Goal: Task Accomplishment & Management: Use online tool/utility

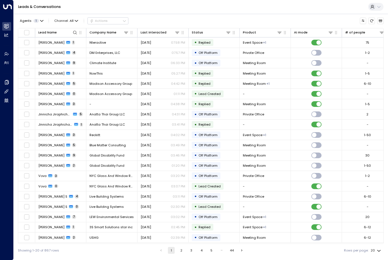
scroll to position [15, 0]
click at [73, 30] on icon at bounding box center [75, 32] width 5 height 5
type input "******"
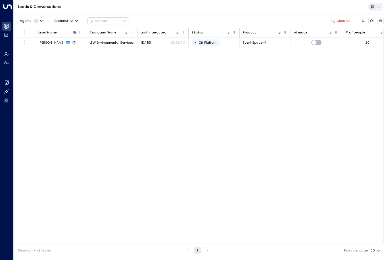
click at [321, 154] on div "Lead Name Company Name Last Interacted Status Product AI mode # of people Lead …" at bounding box center [201, 136] width 366 height 216
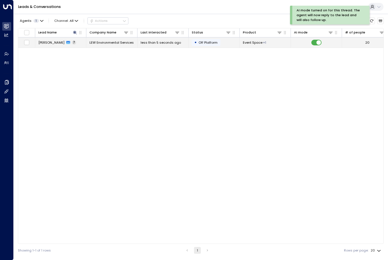
click at [51, 37] on td "Walter LeCompte 7" at bounding box center [60, 42] width 51 height 10
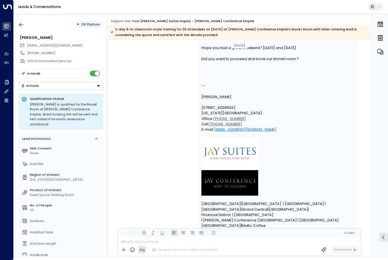
scroll to position [2907, 0]
click at [95, 82] on button "Actions" at bounding box center [60, 86] width 85 height 8
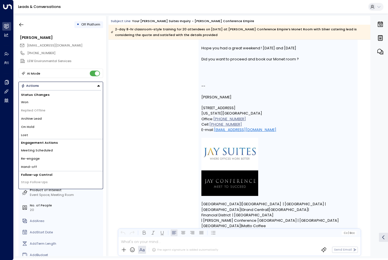
click at [37, 156] on span "Re-engage" at bounding box center [30, 158] width 19 height 5
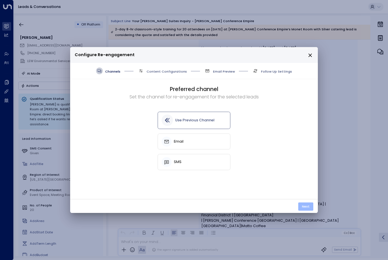
click at [304, 204] on button "Next" at bounding box center [305, 207] width 15 height 8
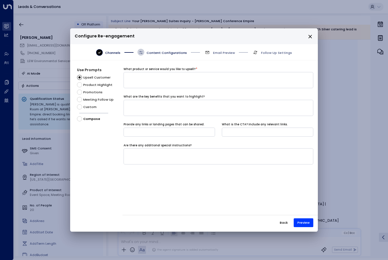
click at [89, 105] on span "Custom" at bounding box center [89, 107] width 13 height 5
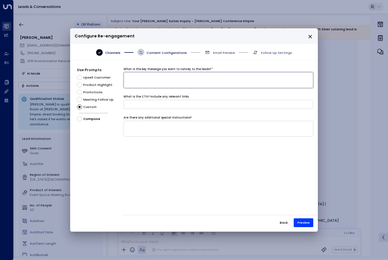
click at [164, 79] on textarea at bounding box center [218, 80] width 190 height 16
type textarea "*********"
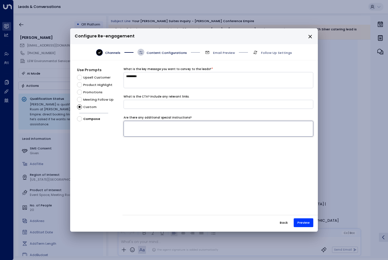
click at [248, 121] on textarea at bounding box center [218, 129] width 190 height 16
type textarea "**********"
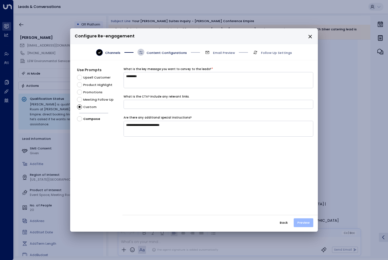
click at [302, 227] on button "Preview" at bounding box center [303, 223] width 20 height 9
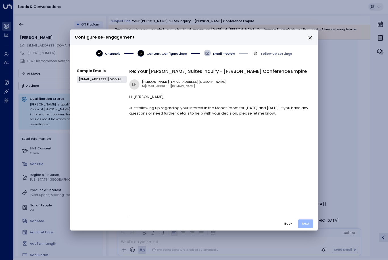
click at [307, 228] on button "Next" at bounding box center [305, 224] width 15 height 9
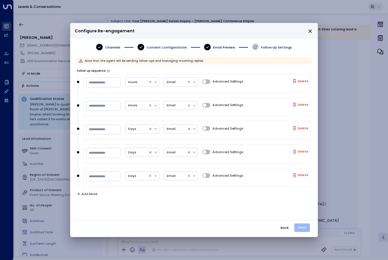
click at [305, 232] on button "Send" at bounding box center [302, 228] width 16 height 8
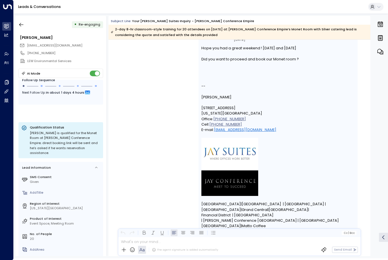
scroll to position [3074, 0]
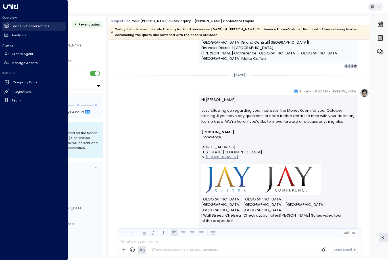
click at [7, 24] on icon at bounding box center [6, 26] width 5 height 5
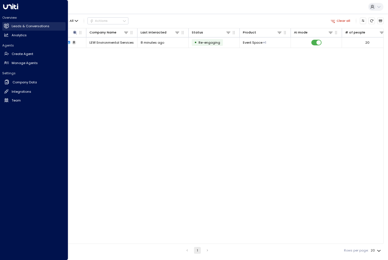
click at [43, 25] on h2 "Leads & Conversations" at bounding box center [31, 26] width 38 height 5
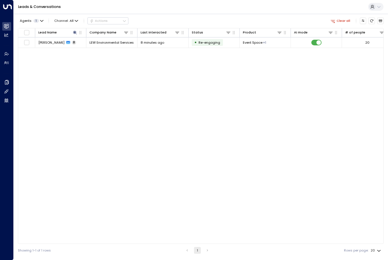
click at [124, 42] on div "Lead Name Company Name Last Interacted Status Product AI mode # of people Lead …" at bounding box center [201, 136] width 366 height 216
click at [77, 28] on th "Lead Name" at bounding box center [60, 32] width 51 height 9
click at [78, 30] on icon "button" at bounding box center [80, 32] width 5 height 5
click at [75, 30] on icon at bounding box center [75, 32] width 5 height 5
click at [103, 48] on icon "button" at bounding box center [103, 50] width 4 height 4
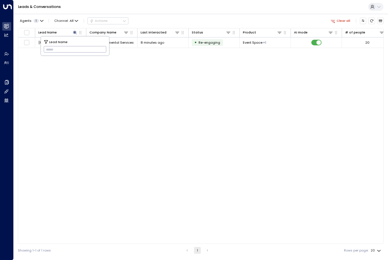
click at [133, 68] on div "Lead Name Company Name Last Interacted Status Product AI mode # of people Lead …" at bounding box center [201, 136] width 366 height 216
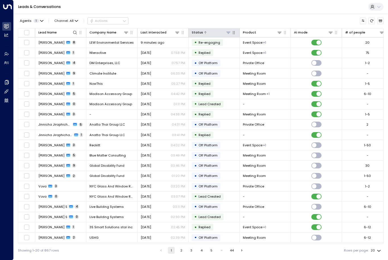
click at [230, 30] on button at bounding box center [227, 32] width 5 height 5
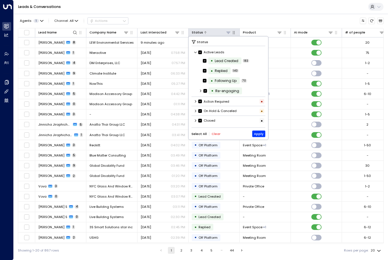
scroll to position [0, 0]
click at [196, 49] on div "Active Leads" at bounding box center [228, 53] width 74 height 8
click at [196, 51] on icon at bounding box center [195, 52] width 3 height 3
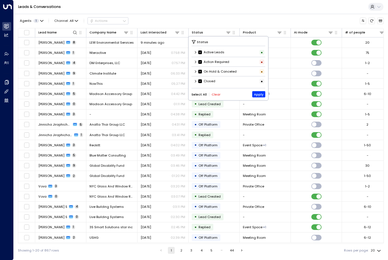
click at [197, 60] on icon at bounding box center [195, 61] width 3 height 3
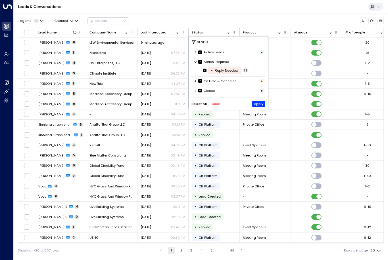
click at [196, 60] on icon at bounding box center [195, 61] width 3 height 3
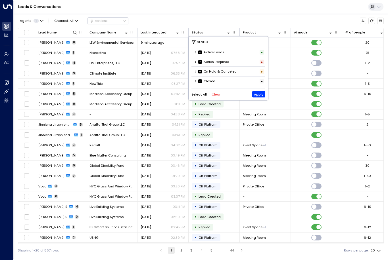
click at [201, 69] on icon at bounding box center [200, 71] width 4 height 5
click at [203, 60] on label "Action Required" at bounding box center [213, 62] width 31 height 5
click at [201, 50] on icon at bounding box center [200, 52] width 4 height 5
click at [214, 93] on button "Clear" at bounding box center [215, 95] width 9 height 4
click at [258, 91] on button "Apply" at bounding box center [258, 94] width 13 height 6
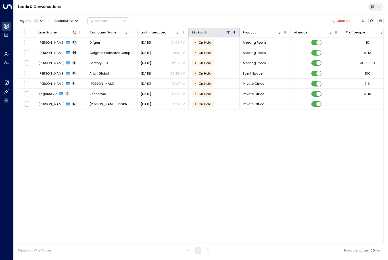
click at [227, 31] on icon at bounding box center [228, 32] width 4 height 3
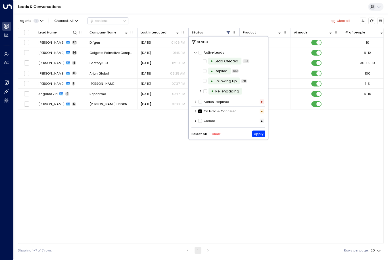
click at [197, 108] on div "On Hold & Canceled •" at bounding box center [228, 112] width 74 height 8
click at [194, 119] on icon at bounding box center [195, 120] width 3 height 3
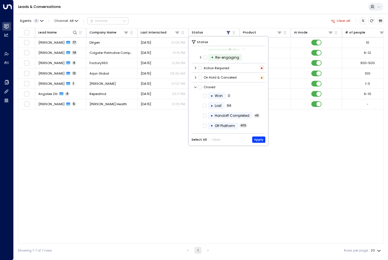
scroll to position [35, 0]
click at [204, 123] on icon at bounding box center [205, 125] width 4 height 5
click at [259, 137] on button "Apply" at bounding box center [258, 140] width 13 height 6
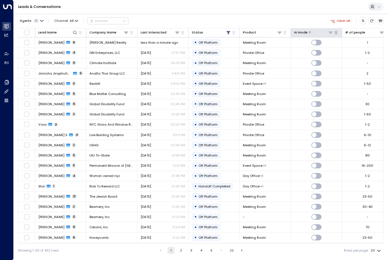
click at [329, 30] on icon at bounding box center [330, 32] width 5 height 5
click at [353, 66] on button "Apply" at bounding box center [355, 69] width 13 height 6
click at [171, 30] on div at bounding box center [172, 32] width 13 height 5
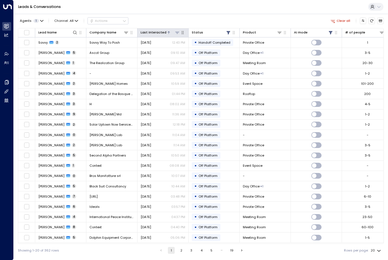
click at [163, 30] on div "Last Interacted" at bounding box center [153, 32] width 26 height 5
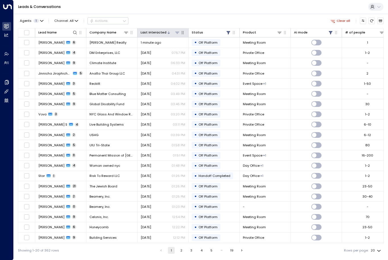
click at [177, 30] on icon at bounding box center [177, 32] width 5 height 5
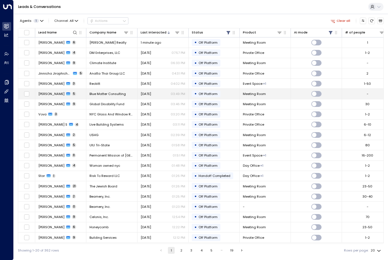
click at [182, 92] on p "03:49 PM" at bounding box center [178, 94] width 14 height 5
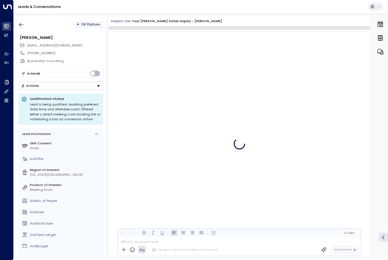
scroll to position [1255, 0]
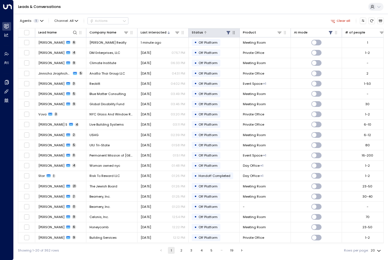
click at [205, 30] on div at bounding box center [217, 32] width 28 height 5
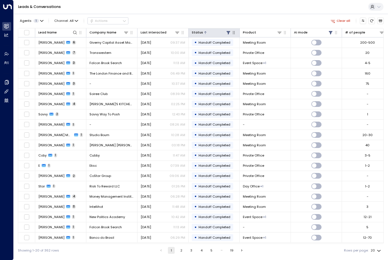
click at [210, 30] on div at bounding box center [217, 32] width 28 height 5
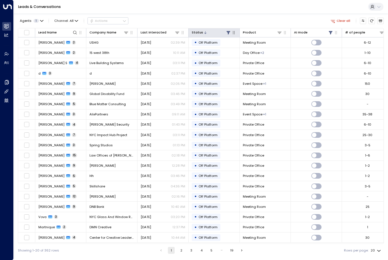
click at [214, 30] on div at bounding box center [217, 32] width 28 height 5
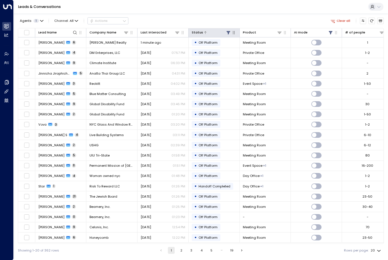
click at [214, 30] on div at bounding box center [217, 32] width 28 height 5
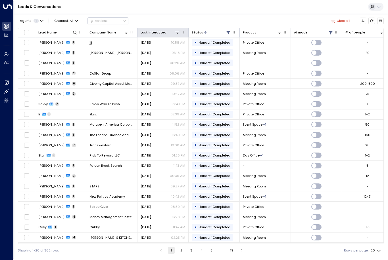
click at [157, 28] on th "Last Interacted" at bounding box center [162, 32] width 51 height 9
click at [161, 30] on div "Last Interacted" at bounding box center [153, 32] width 26 height 5
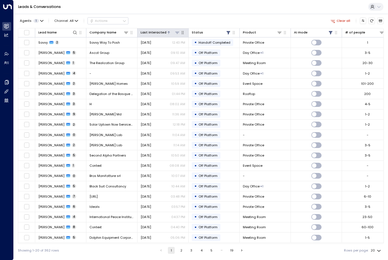
click at [160, 30] on div "Last Interacted" at bounding box center [153, 32] width 26 height 5
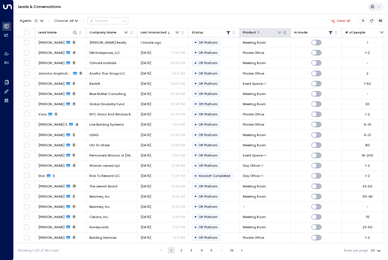
click at [280, 30] on icon at bounding box center [279, 32] width 5 height 5
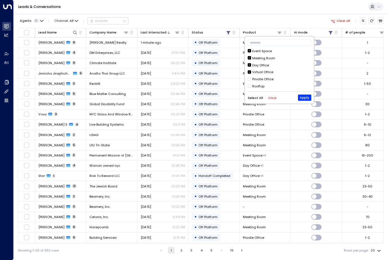
click at [251, 62] on icon at bounding box center [249, 64] width 4 height 5
click at [305, 95] on button "Apply" at bounding box center [304, 98] width 13 height 6
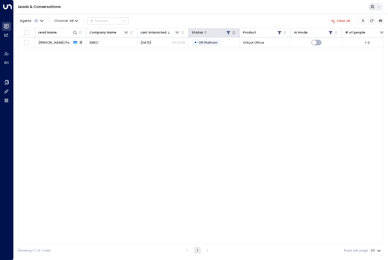
click at [230, 30] on button at bounding box center [227, 32] width 5 height 5
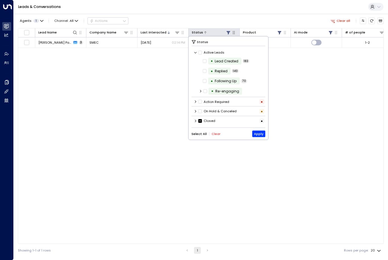
click at [227, 30] on icon at bounding box center [228, 32] width 5 height 5
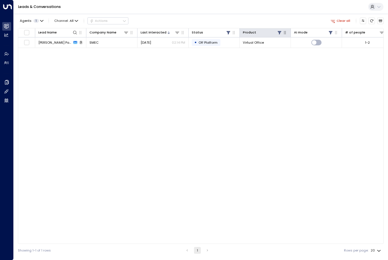
click at [285, 30] on button "button" at bounding box center [285, 33] width 6 height 6
click at [278, 14] on div "Leads & Conversations" at bounding box center [201, 7] width 374 height 14
click at [282, 30] on icon "button" at bounding box center [284, 32] width 5 height 5
click at [282, 30] on button "button" at bounding box center [285, 33] width 6 height 6
click at [276, 30] on div at bounding box center [269, 32] width 26 height 5
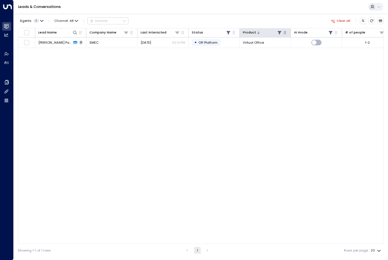
click at [280, 31] on icon at bounding box center [279, 32] width 4 height 3
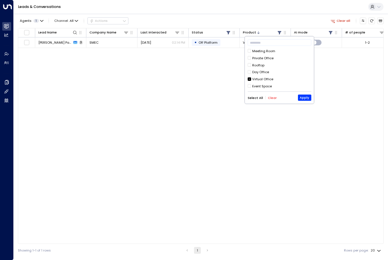
click at [250, 49] on icon at bounding box center [249, 51] width 4 height 5
click at [254, 56] on div "Private Office" at bounding box center [262, 58] width 21 height 5
click at [251, 70] on icon at bounding box center [249, 72] width 4 height 5
click at [248, 70] on icon at bounding box center [249, 72] width 4 height 5
click at [251, 70] on icon at bounding box center [249, 72] width 4 height 5
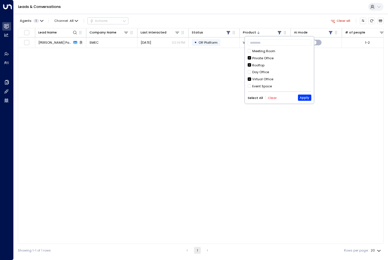
click at [255, 96] on button "Select All" at bounding box center [254, 98] width 15 height 4
click at [301, 95] on button "Apply" at bounding box center [304, 98] width 13 height 6
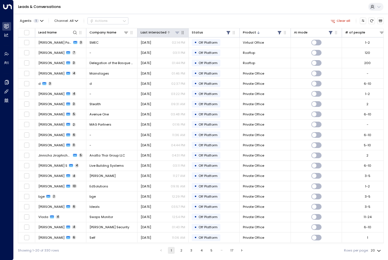
click at [159, 30] on div "Last Interacted" at bounding box center [153, 32] width 26 height 5
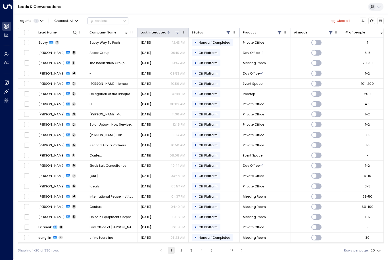
click at [154, 30] on div "Last Interacted" at bounding box center [153, 32] width 26 height 5
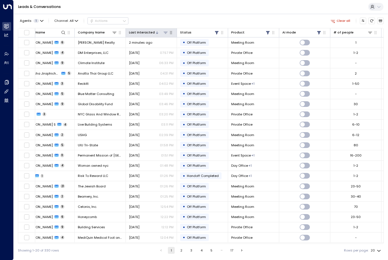
scroll to position [0, 11]
click at [213, 254] on button "5" at bounding box center [211, 250] width 7 height 7
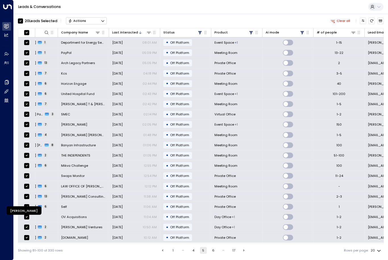
scroll to position [0, 29]
click at [214, 252] on button "6" at bounding box center [213, 250] width 7 height 7
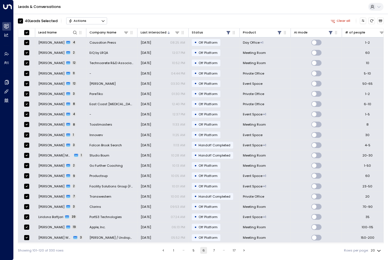
click at [216, 251] on button "7" at bounding box center [213, 250] width 7 height 7
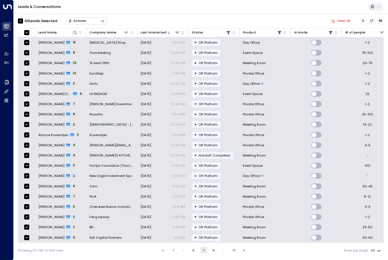
click at [216, 251] on li "8" at bounding box center [213, 250] width 7 height 7
click at [214, 252] on button "8" at bounding box center [213, 250] width 7 height 7
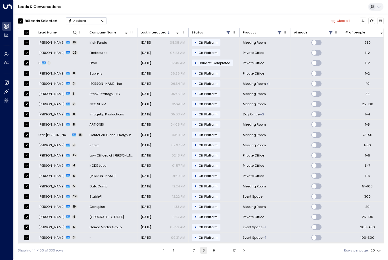
click at [215, 254] on button "9" at bounding box center [213, 250] width 7 height 7
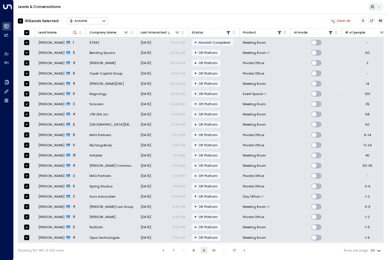
click at [212, 249] on div "Showing 161-180 of 330 rows 1 … 8 9 10 … 17 Rows per page: 20 **" at bounding box center [201, 250] width 366 height 13
click at [212, 253] on button "10" at bounding box center [213, 250] width 7 height 7
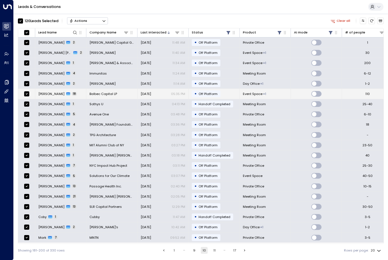
click at [47, 89] on td "Morgan Ball 18" at bounding box center [60, 94] width 51 height 10
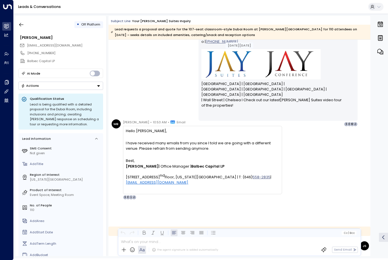
scroll to position [4052, 0]
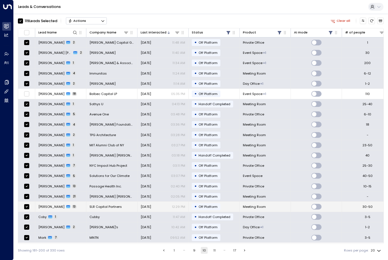
click at [50, 205] on span "Anna Aliberti" at bounding box center [51, 207] width 26 height 5
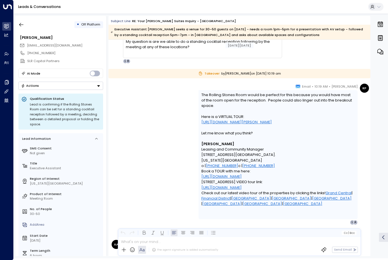
scroll to position [2259, 0]
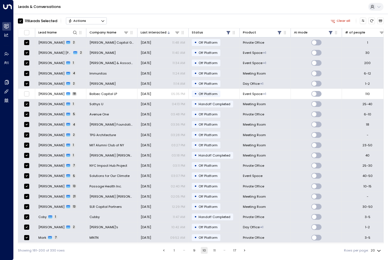
click at [210, 248] on div "Showing 181-200 of 330 rows 1 … 9 10 11 … 17 Rows per page: 20 **" at bounding box center [201, 250] width 366 height 13
click at [213, 253] on button "11" at bounding box center [214, 250] width 7 height 7
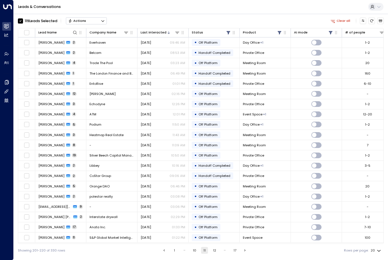
click at [212, 254] on button "12" at bounding box center [214, 250] width 7 height 7
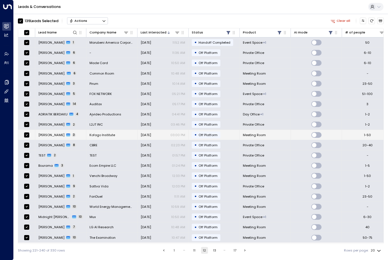
click at [47, 130] on td "Kevin McEwen 3" at bounding box center [60, 135] width 51 height 10
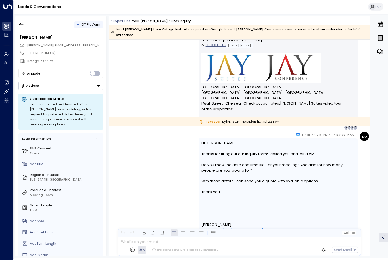
scroll to position [305, 0]
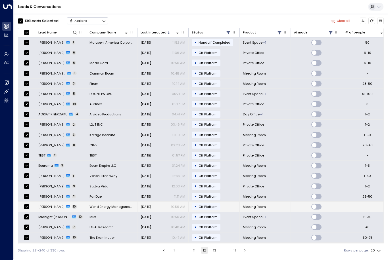
click at [47, 205] on span "Mary Knowles" at bounding box center [51, 207] width 26 height 5
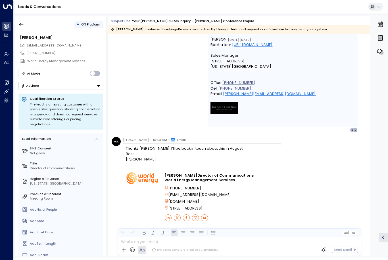
scroll to position [2121, 0]
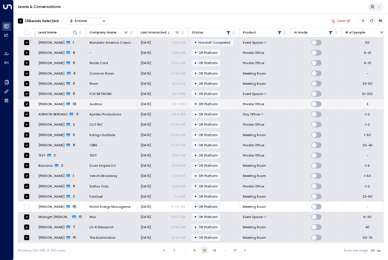
click at [49, 102] on span "Zunair Ahmed" at bounding box center [51, 104] width 26 height 5
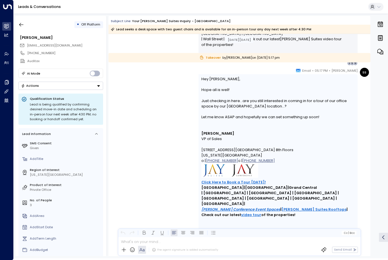
scroll to position [3172, 0]
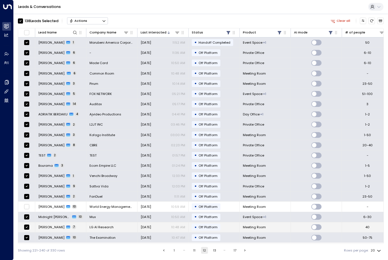
click at [49, 225] on span "Yulhee Ahn" at bounding box center [51, 227] width 26 height 5
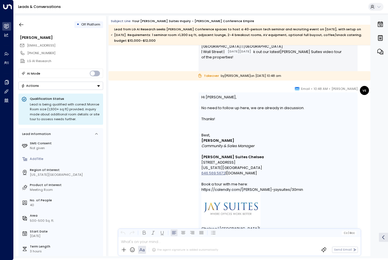
scroll to position [3787, 0]
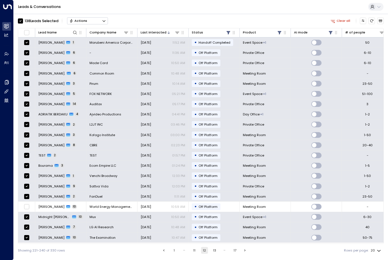
click at [218, 251] on ul "1 … 11 12 13 … 17" at bounding box center [204, 250] width 88 height 7
click at [216, 252] on button "13" at bounding box center [214, 250] width 7 height 7
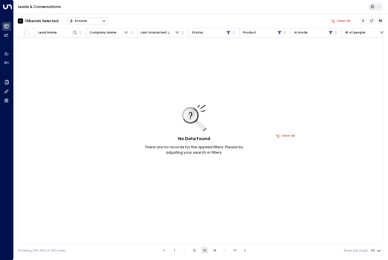
click at [191, 254] on button "12" at bounding box center [194, 250] width 7 height 7
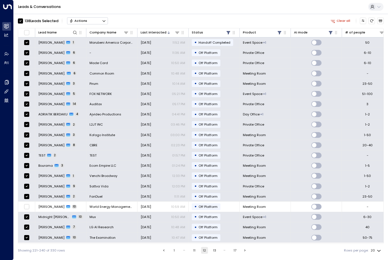
click at [211, 252] on button "13" at bounding box center [214, 250] width 7 height 7
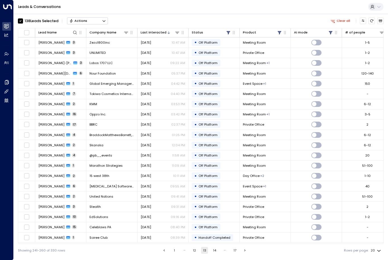
click at [27, 13] on div "Leads & Conversations" at bounding box center [201, 7] width 374 height 14
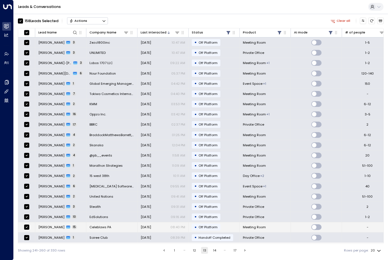
click at [47, 225] on span "Sunny Wu" at bounding box center [51, 227] width 26 height 5
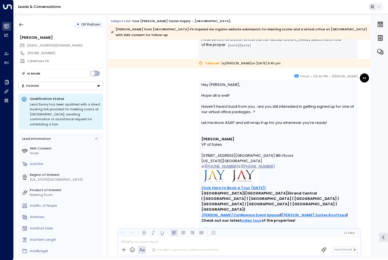
scroll to position [3494, 0]
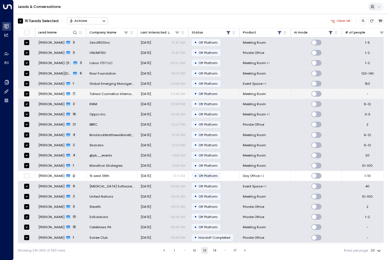
click at [49, 92] on span "Yoshi Nagatsuka" at bounding box center [51, 94] width 26 height 5
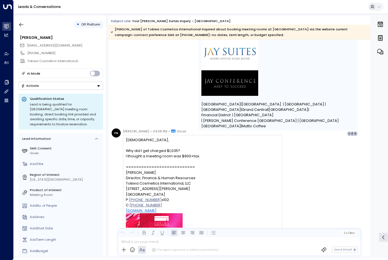
scroll to position [1321, 0]
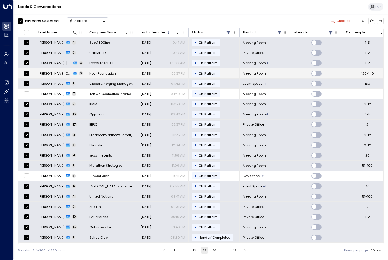
click at [51, 71] on span "Sima Kharazmi" at bounding box center [54, 73] width 33 height 5
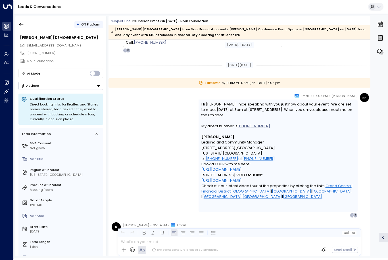
scroll to position [828, 0]
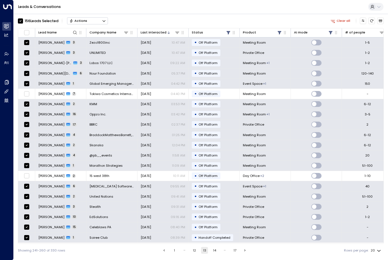
click at [216, 251] on button "14" at bounding box center [214, 250] width 7 height 7
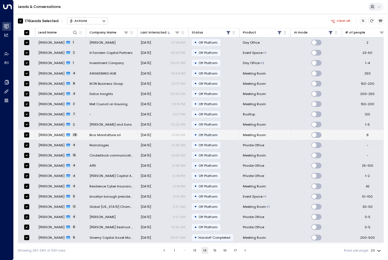
click at [51, 130] on td "Giorgia Catalini 28" at bounding box center [60, 135] width 51 height 10
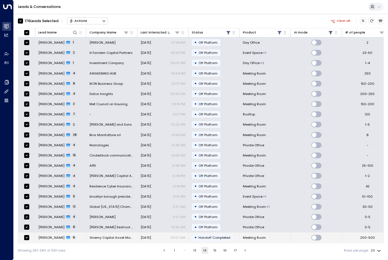
click at [45, 236] on span "Al Munro" at bounding box center [51, 238] width 26 height 5
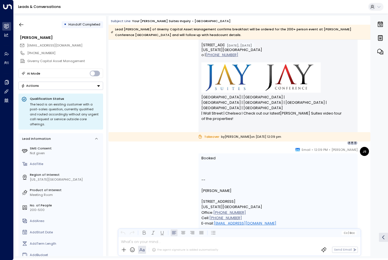
scroll to position [289, 0]
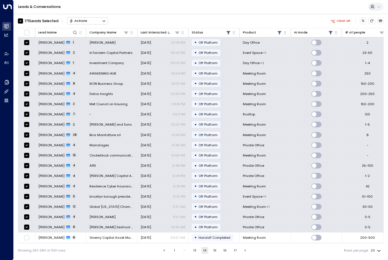
click at [217, 251] on ul "1 … 13 14 15 16 17" at bounding box center [204, 250] width 88 height 7
click at [215, 249] on div "Showing 261-280 of 330 rows 1 … 13 14 15 16 17 Rows per page: 20 **" at bounding box center [201, 250] width 366 height 13
click at [216, 251] on button "15" at bounding box center [214, 250] width 7 height 7
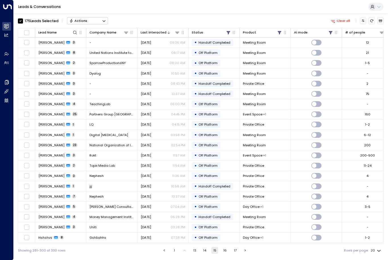
click at [193, 254] on button "13" at bounding box center [194, 250] width 7 height 7
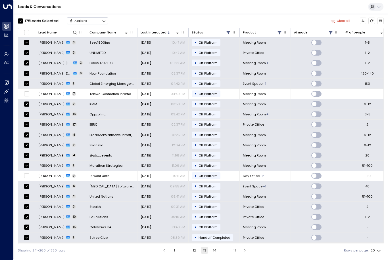
click at [376, 5] on button at bounding box center [375, 7] width 15 height 8
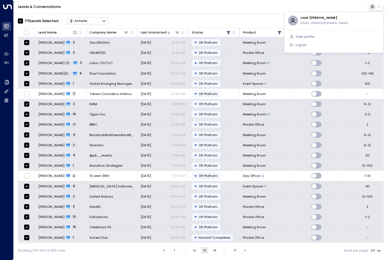
click at [373, 9] on div at bounding box center [194, 130] width 388 height 260
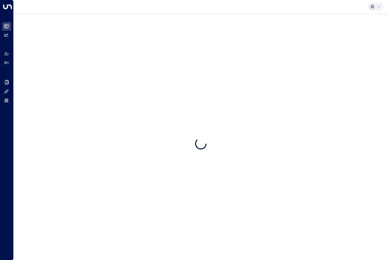
scroll to position [14, 0]
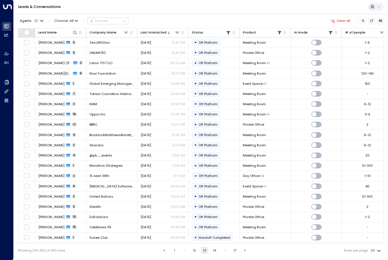
click at [33, 28] on th at bounding box center [26, 32] width 17 height 9
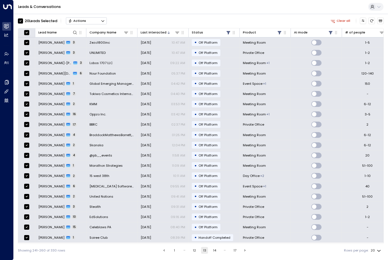
scroll to position [0, 0]
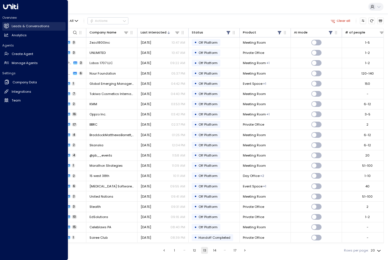
click at [9, 28] on link "Leads & Conversations Leads & Conversations" at bounding box center [33, 26] width 63 height 9
click at [25, 37] on link "Analytics Analytics" at bounding box center [33, 35] width 63 height 9
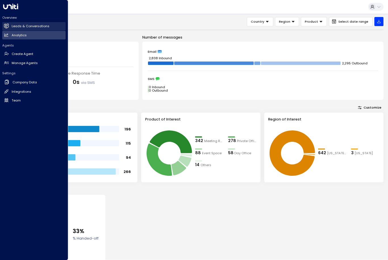
click at [7, 24] on icon at bounding box center [6, 26] width 5 height 5
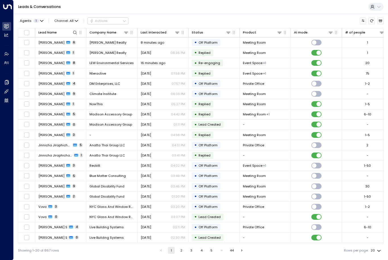
click at [119, 240] on div "Lead Name Company Name Last Interacted Status Product AI mode # of people Lead …" at bounding box center [201, 136] width 366 height 216
click at [330, 32] on icon at bounding box center [330, 33] width 4 height 2
click at [355, 66] on button "Apply" at bounding box center [355, 69] width 13 height 6
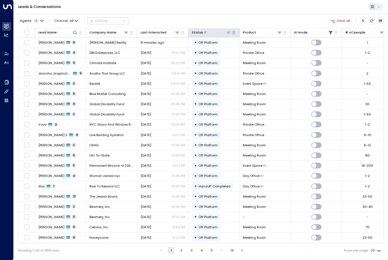
click at [227, 32] on icon at bounding box center [228, 33] width 4 height 2
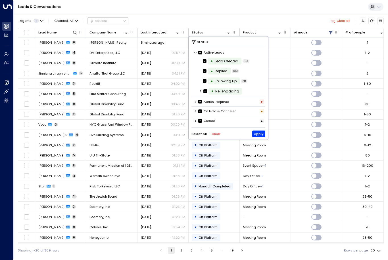
click at [219, 132] on button "Clear" at bounding box center [215, 134] width 9 height 4
click at [194, 119] on icon at bounding box center [195, 120] width 3 height 3
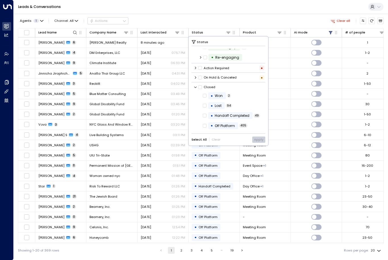
scroll to position [35, 0]
click at [207, 112] on label "• Handoff Completed" at bounding box center [227, 115] width 49 height 7
click at [259, 121] on div "Status Active Leads • Lead Created 183 • Replied 140 • Following Up 70 • Re-eng…" at bounding box center [227, 91] width 79 height 109
click at [262, 137] on button "Apply" at bounding box center [258, 140] width 13 height 6
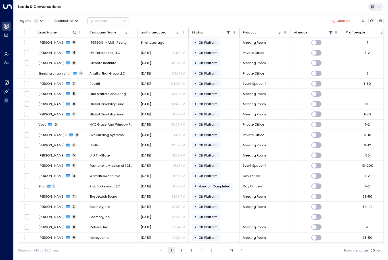
scroll to position [0, 3]
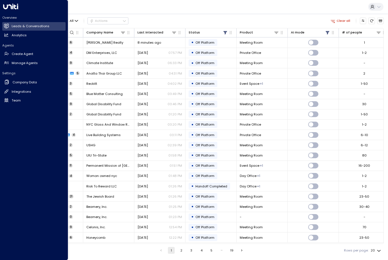
click at [2, 171] on div "Overview Leads & Conversations Leads & Conversations Analytics Analytics Agents…" at bounding box center [34, 130] width 68 height 260
click at [216, 8] on div "Leads & Conversations" at bounding box center [201, 7] width 374 height 14
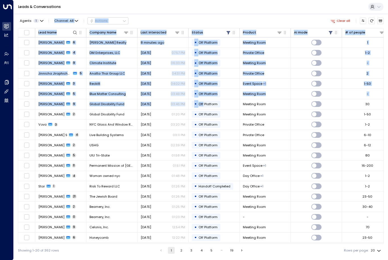
scroll to position [0, 0]
click at [195, 253] on ul "1 2 3 4 5 … 19" at bounding box center [201, 250] width 88 height 7
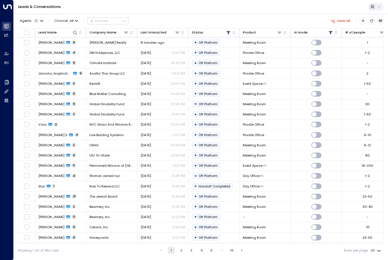
click at [203, 252] on button "4" at bounding box center [201, 250] width 7 height 7
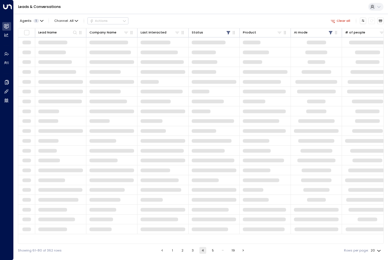
click at [204, 252] on button "4" at bounding box center [202, 250] width 7 height 7
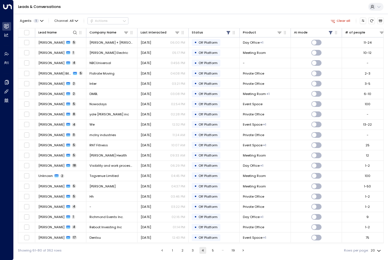
click at [217, 251] on ul "1 2 3 4 5 … 19" at bounding box center [202, 250] width 88 height 7
click at [213, 251] on button "5" at bounding box center [212, 250] width 7 height 7
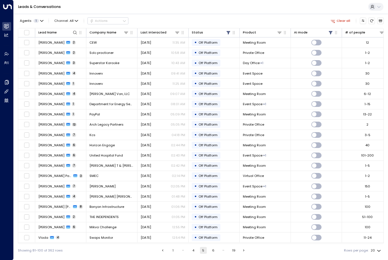
click at [210, 254] on button "6" at bounding box center [213, 250] width 7 height 7
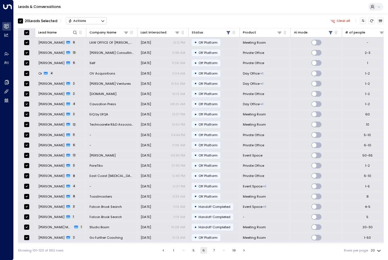
click at [22, 30] on div at bounding box center [26, 32] width 11 height 5
click at [7, 99] on icon at bounding box center [6, 100] width 3 height 3
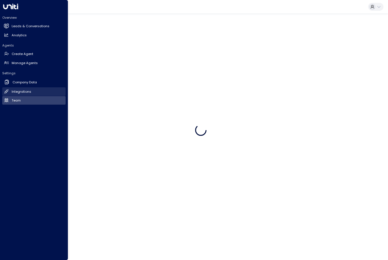
click at [21, 90] on h2 "Integrations" at bounding box center [22, 91] width 20 height 5
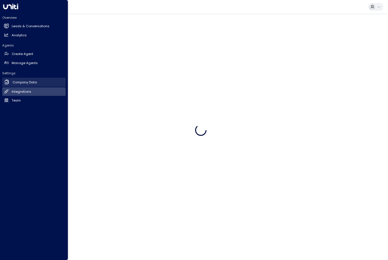
click at [18, 82] on h2 "Company Data" at bounding box center [24, 82] width 24 height 5
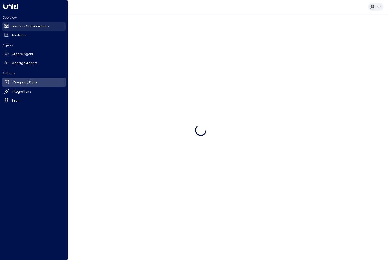
click at [24, 26] on h2 "Leads & Conversations" at bounding box center [31, 26] width 38 height 5
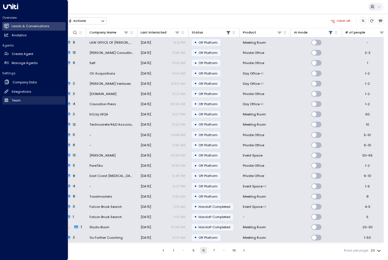
click at [23, 100] on link "Team Team" at bounding box center [33, 100] width 63 height 9
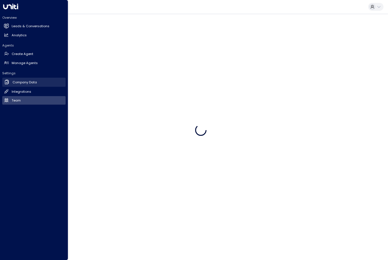
click at [27, 80] on h2 "Company Data" at bounding box center [24, 82] width 24 height 5
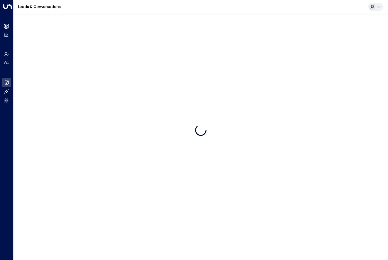
click at [85, 215] on div at bounding box center [201, 130] width 374 height 260
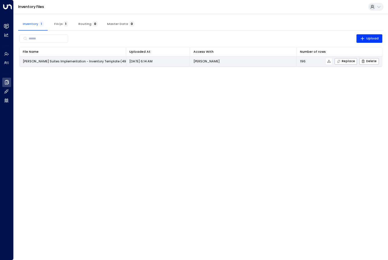
click at [54, 66] on td "Jay Suites Implementation - Inventory Template (49).csv" at bounding box center [73, 61] width 106 height 10
click at [59, 65] on td "Jay Suites Implementation - Inventory Template (49).csv" at bounding box center [73, 61] width 106 height 10
click at [329, 59] on button at bounding box center [328, 61] width 7 height 7
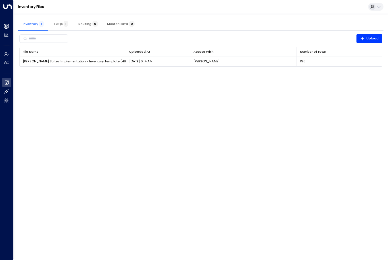
click at [65, 23] on span "1" at bounding box center [66, 24] width 5 height 6
click at [89, 22] on span "Routing 0" at bounding box center [88, 24] width 20 height 4
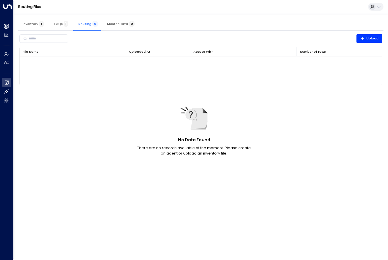
click at [64, 22] on span "1" at bounding box center [66, 24] width 5 height 6
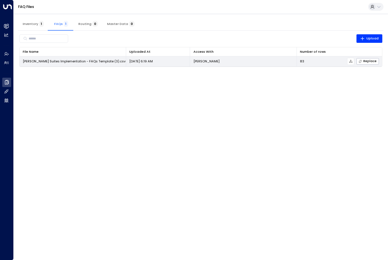
click at [351, 61] on icon at bounding box center [351, 61] width 4 height 4
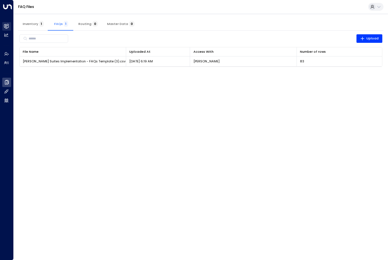
click at [3, 25] on link "Leads & Conversations Leads & Conversations" at bounding box center [6, 26] width 9 height 9
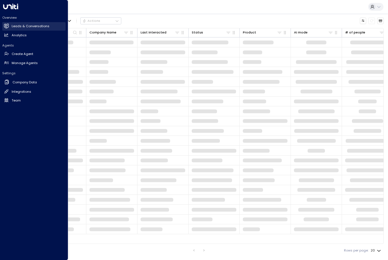
click at [25, 26] on h2 "Leads & Conversations" at bounding box center [31, 26] width 38 height 5
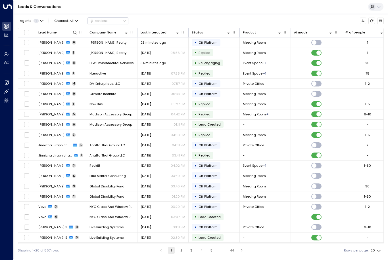
click at [238, 25] on div "Agents 1 Channel: All Actions" at bounding box center [201, 21] width 366 height 10
click at [228, 33] on icon at bounding box center [228, 32] width 5 height 5
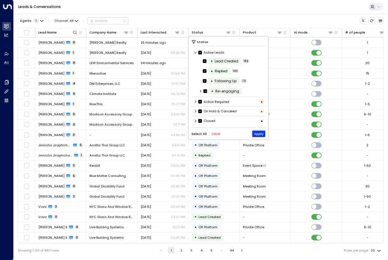
click at [214, 135] on button "Clear" at bounding box center [215, 134] width 9 height 4
click at [193, 119] on div "Closed •" at bounding box center [228, 121] width 74 height 8
click at [195, 121] on icon at bounding box center [195, 120] width 3 height 3
click at [195, 122] on icon at bounding box center [195, 120] width 3 height 3
click at [196, 120] on icon at bounding box center [195, 120] width 3 height 3
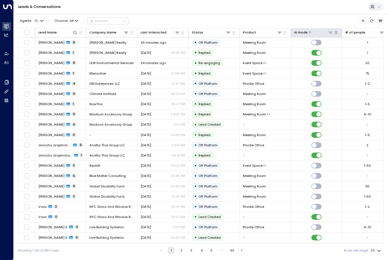
click at [332, 30] on button at bounding box center [330, 32] width 5 height 5
click at [356, 69] on button "Apply" at bounding box center [355, 69] width 13 height 6
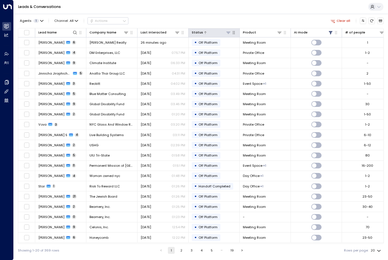
click at [229, 32] on icon at bounding box center [228, 32] width 5 height 5
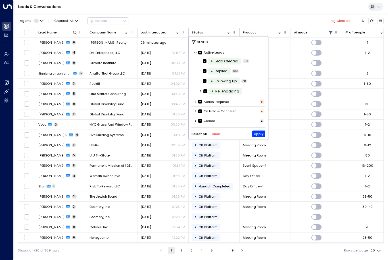
click at [214, 135] on button "Clear" at bounding box center [215, 134] width 9 height 4
click at [195, 121] on icon at bounding box center [195, 121] width 1 height 3
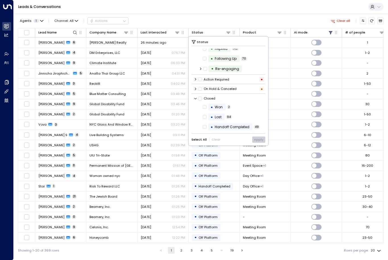
scroll to position [28, 0]
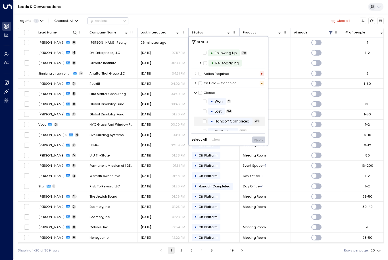
click at [261, 122] on div "• Handoff Completed 49" at bounding box center [230, 122] width 72 height 10
click at [257, 137] on button "Apply" at bounding box center [258, 140] width 13 height 6
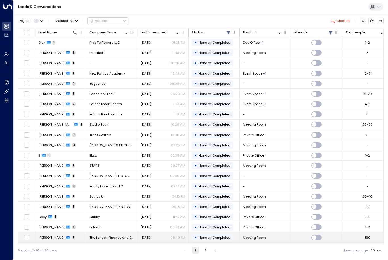
click at [383, 241] on td "160" at bounding box center [367, 238] width 51 height 10
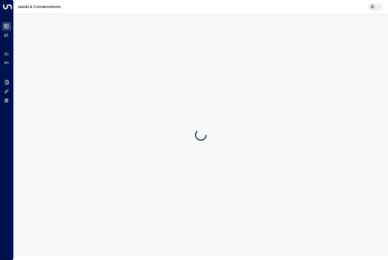
click at [385, 244] on div at bounding box center [201, 135] width 374 height 243
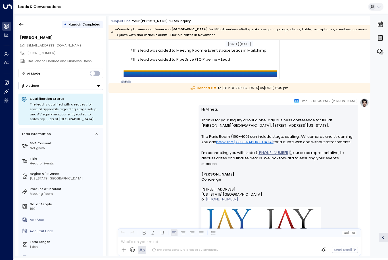
scroll to position [208, 0]
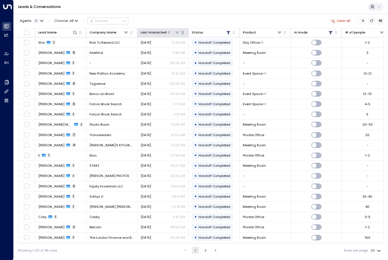
click at [152, 31] on div "Last Interacted" at bounding box center [153, 32] width 26 height 5
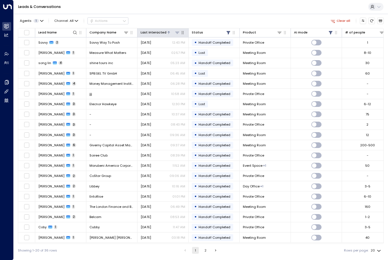
click at [152, 31] on div "Last Interacted" at bounding box center [153, 32] width 26 height 5
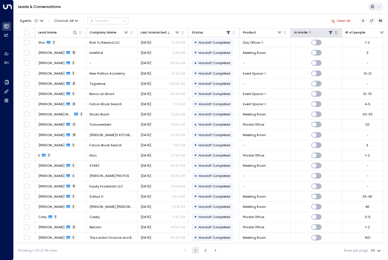
click at [329, 33] on icon at bounding box center [330, 32] width 5 height 5
click at [360, 69] on button "Apply" at bounding box center [355, 69] width 13 height 6
click at [226, 33] on icon at bounding box center [228, 32] width 5 height 5
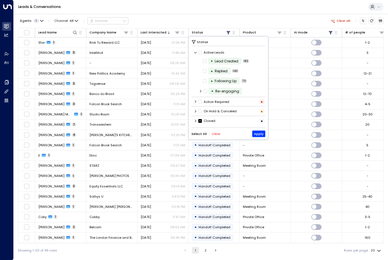
click at [194, 123] on icon at bounding box center [195, 120] width 3 height 3
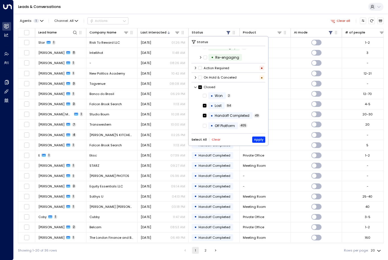
scroll to position [35, 0]
click at [259, 139] on button "Apply" at bounding box center [258, 140] width 13 height 6
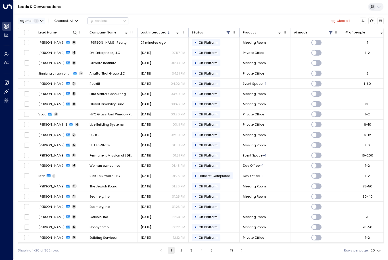
click at [37, 24] on button "Agents 1" at bounding box center [31, 21] width 27 height 6
click at [39, 22] on div at bounding box center [194, 130] width 388 height 260
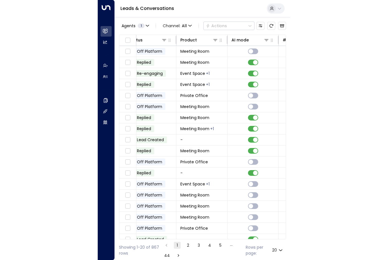
scroll to position [0, 164]
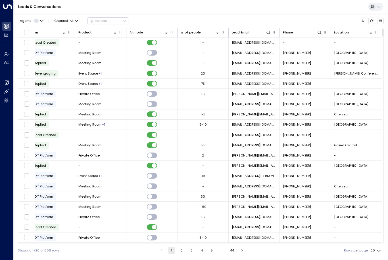
click at [134, 16] on div "Agents 1 Channel: All Actions" at bounding box center [201, 21] width 366 height 10
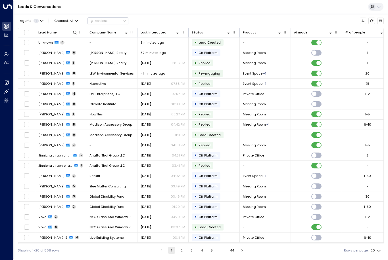
scroll to position [0, 0]
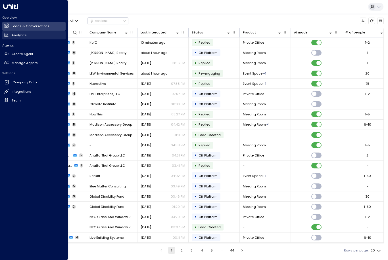
click at [11, 35] on link "Analytics Analytics" at bounding box center [33, 35] width 63 height 9
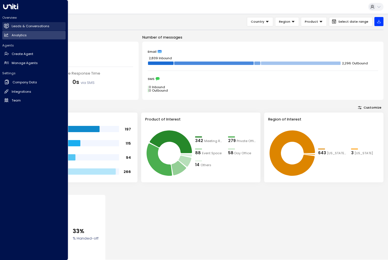
click at [20, 28] on h2 "Leads & Conversations" at bounding box center [31, 26] width 38 height 5
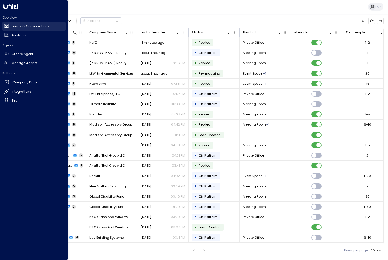
click at [20, 28] on h2 "Leads & Conversations" at bounding box center [31, 26] width 38 height 5
click at [35, 28] on link "Leads & Conversations Leads & Conversations" at bounding box center [33, 26] width 63 height 9
click at [34, 23] on link "Leads & Conversations Leads & Conversations" at bounding box center [33, 26] width 63 height 9
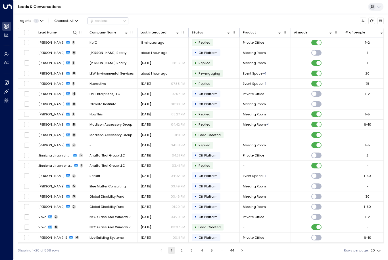
click at [140, 15] on div "Agents 1 Channel: All Actions Lead Name Company Name Last Interacted Status Pro…" at bounding box center [201, 136] width 366 height 244
click at [148, 34] on div "Last Interacted" at bounding box center [153, 32] width 26 height 5
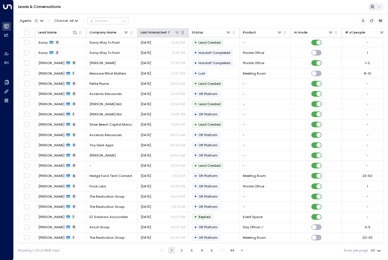
scroll to position [0, 0]
click at [361, 19] on icon "Customize" at bounding box center [363, 21] width 4 height 4
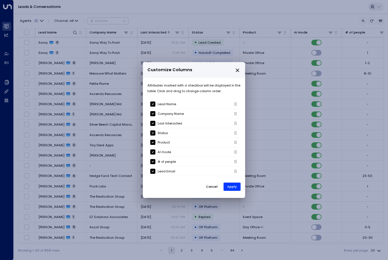
click at [238, 73] on icon "close" at bounding box center [237, 70] width 5 height 5
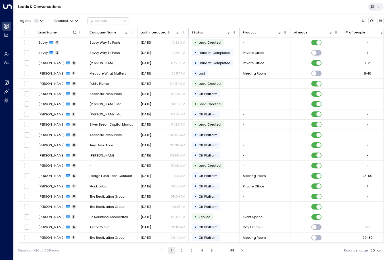
click at [379, 20] on icon "Archived Leads" at bounding box center [380, 21] width 3 height 2
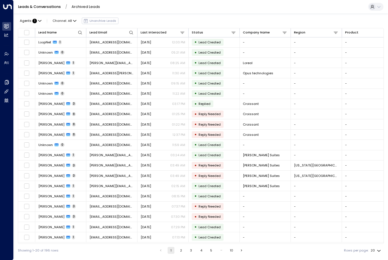
click at [379, 23] on div "Agents : 1 Channel: All Unarchive Leads" at bounding box center [201, 21] width 366 height 10
click at [55, 7] on link "Leads & Conversations" at bounding box center [39, 6] width 43 height 5
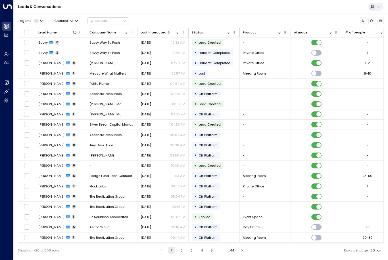
click at [363, 18] on button "Customize" at bounding box center [363, 21] width 7 height 7
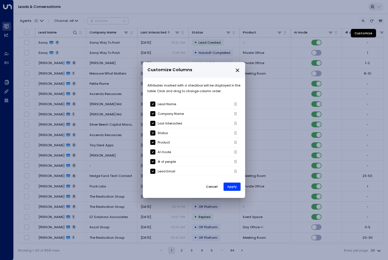
click at [238, 72] on icon "close" at bounding box center [237, 70] width 3 height 3
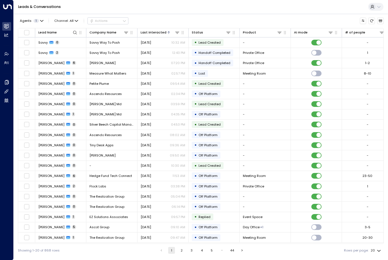
click at [214, 244] on div "Lead Name Company Name Last Interacted Status Product AI mode # of people Lead …" at bounding box center [201, 136] width 366 height 216
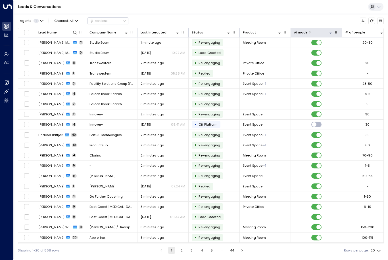
click at [329, 32] on icon at bounding box center [330, 32] width 5 height 5
click at [358, 69] on button "Apply" at bounding box center [355, 69] width 13 height 6
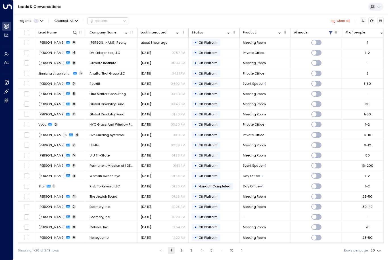
click at [331, 30] on button at bounding box center [330, 32] width 5 height 5
click at [354, 64] on div "​ On Off Select All Clear Apply" at bounding box center [330, 56] width 69 height 39
click at [353, 71] on button "Apply" at bounding box center [355, 69] width 13 height 6
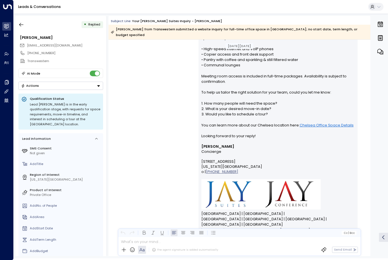
scroll to position [192, 0]
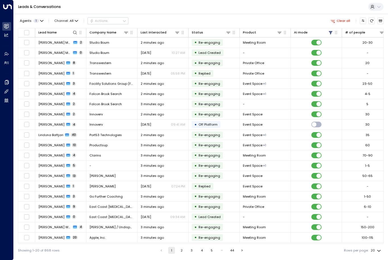
click at [343, 22] on button "Clear all" at bounding box center [340, 21] width 24 height 6
click at [178, 32] on icon at bounding box center [177, 32] width 5 height 5
click at [208, 49] on span at bounding box center [205, 52] width 6 height 6
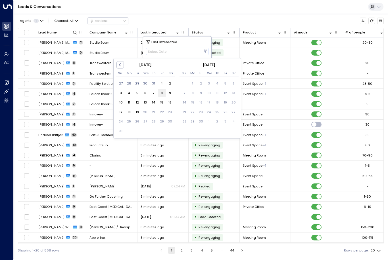
click at [163, 94] on div "8" at bounding box center [162, 93] width 8 height 8
click at [121, 62] on button "Previous Month" at bounding box center [119, 64] width 7 height 7
click at [163, 109] on div "25" at bounding box center [162, 112] width 8 height 8
click at [225, 93] on div "8" at bounding box center [225, 93] width 8 height 8
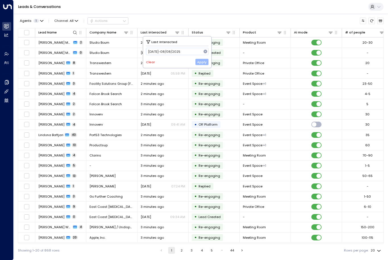
click at [203, 64] on button "Apply" at bounding box center [201, 62] width 13 height 6
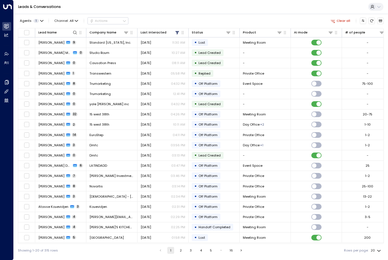
click at [328, 32] on icon at bounding box center [330, 32] width 5 height 5
click at [350, 69] on button "Apply" at bounding box center [355, 69] width 13 height 6
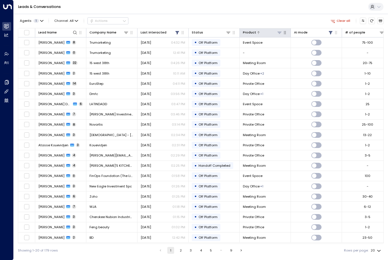
click at [280, 32] on icon at bounding box center [279, 32] width 5 height 5
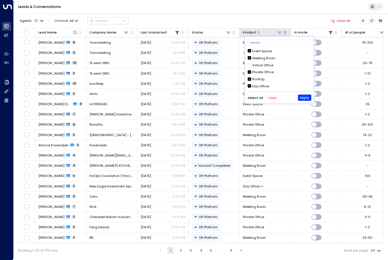
click at [281, 31] on icon at bounding box center [279, 32] width 5 height 5
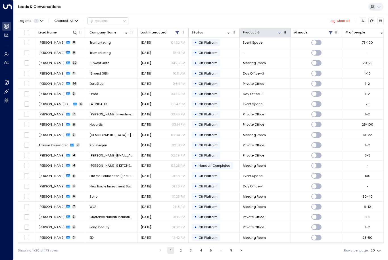
click at [280, 31] on icon at bounding box center [279, 32] width 5 height 5
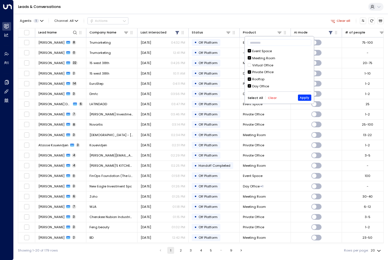
click at [251, 62] on icon at bounding box center [249, 64] width 4 height 5
click at [306, 95] on button "Apply" at bounding box center [304, 98] width 13 height 6
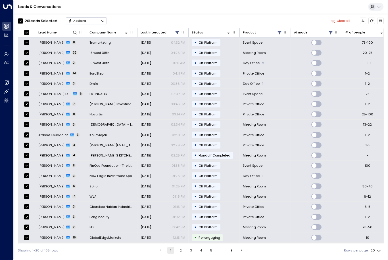
click at [101, 19] on icon "Button group with a nested menu" at bounding box center [103, 21] width 4 height 4
click at [131, 19] on div "20 Lead s Selected Actions Clear all" at bounding box center [201, 21] width 366 height 10
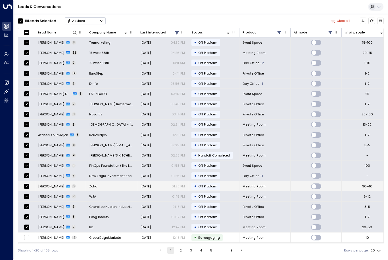
click at [58, 186] on span "[PERSON_NAME]" at bounding box center [51, 186] width 26 height 5
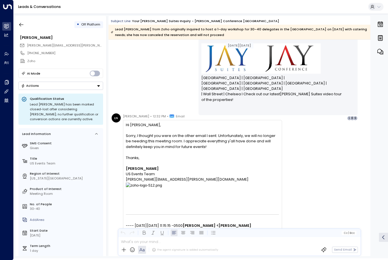
scroll to position [718, 0]
